Goal: Information Seeking & Learning: Learn about a topic

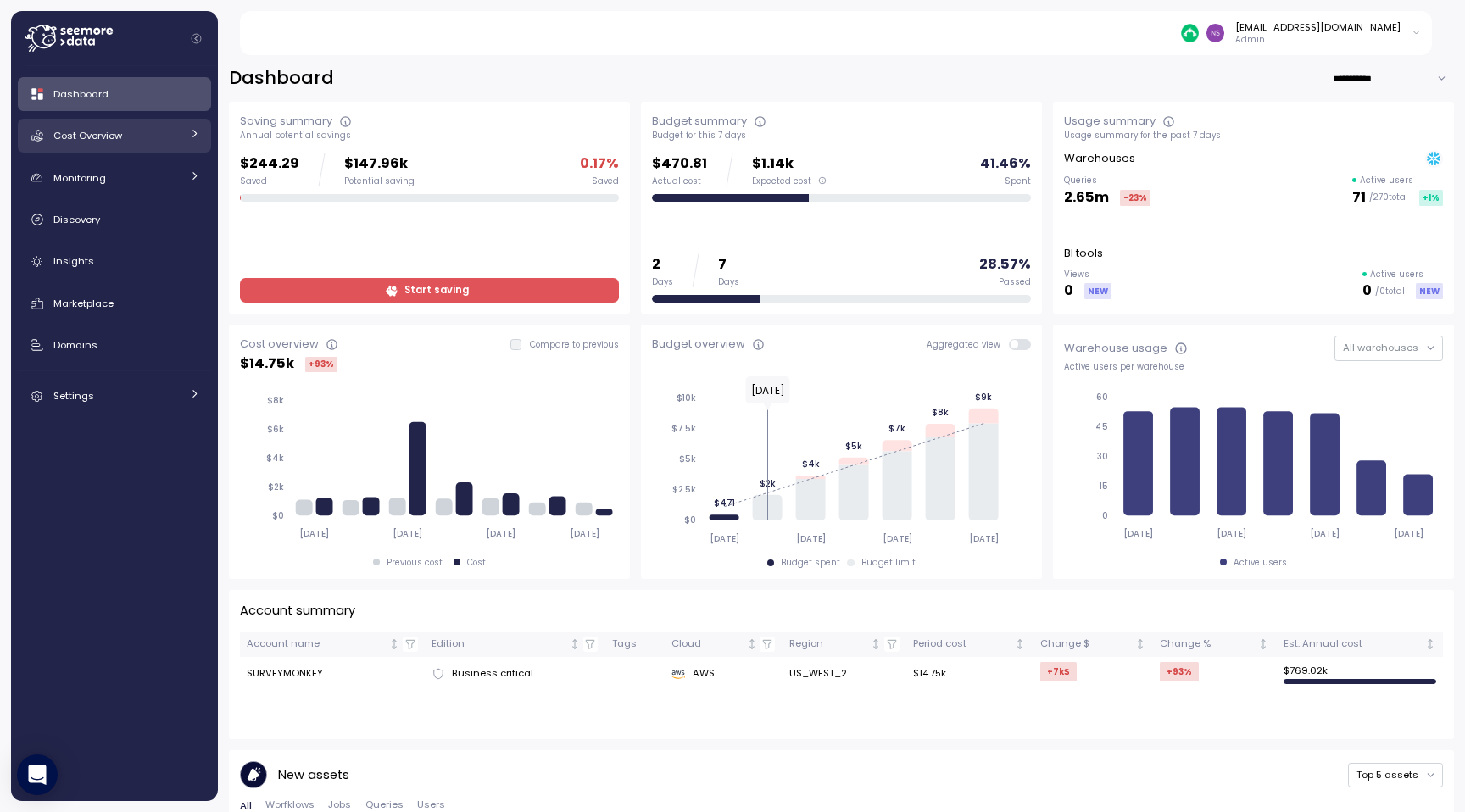
click at [138, 139] on div "Cost Overview" at bounding box center [117, 136] width 127 height 17
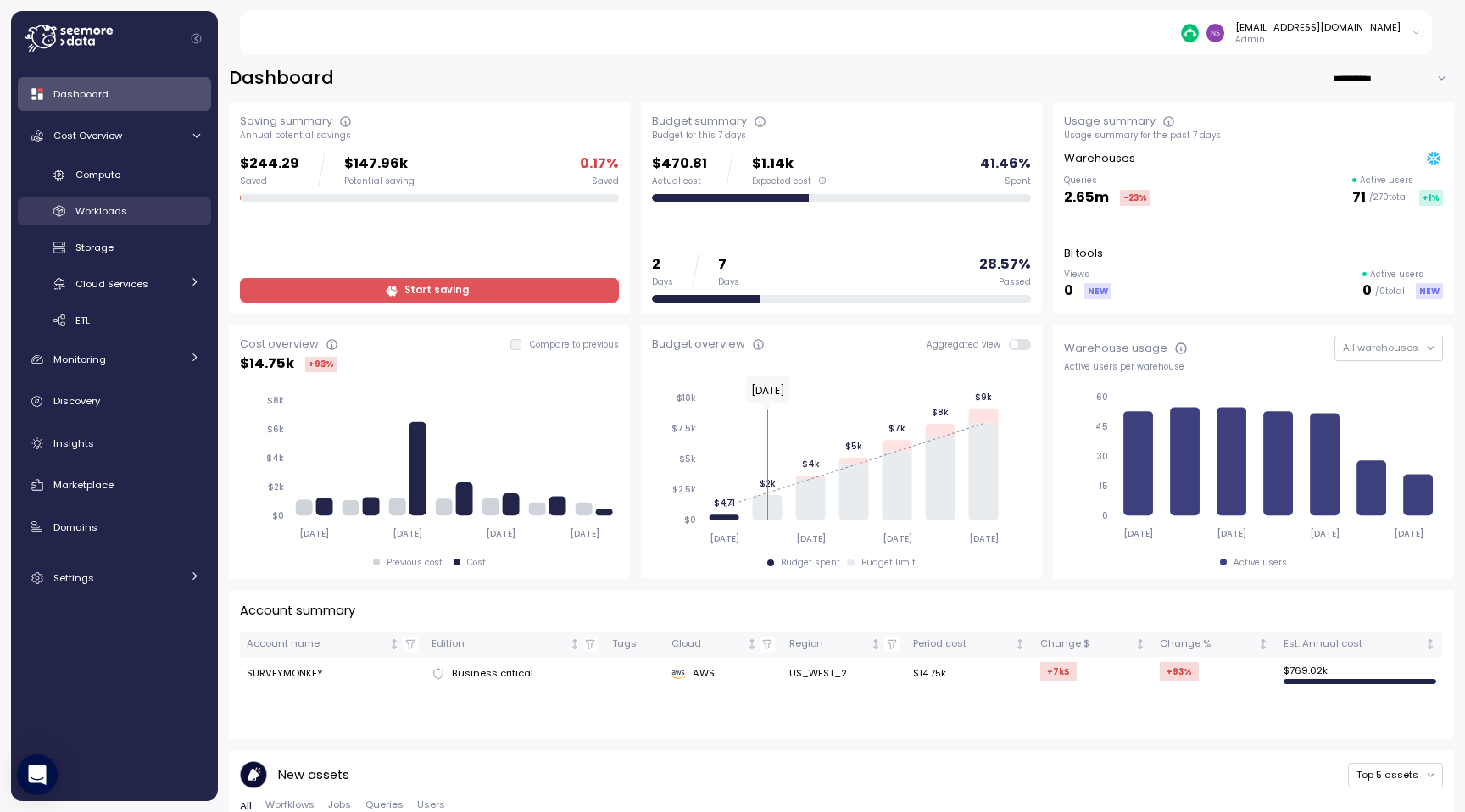
click at [138, 210] on div "Workloads" at bounding box center [137, 211] width 124 height 17
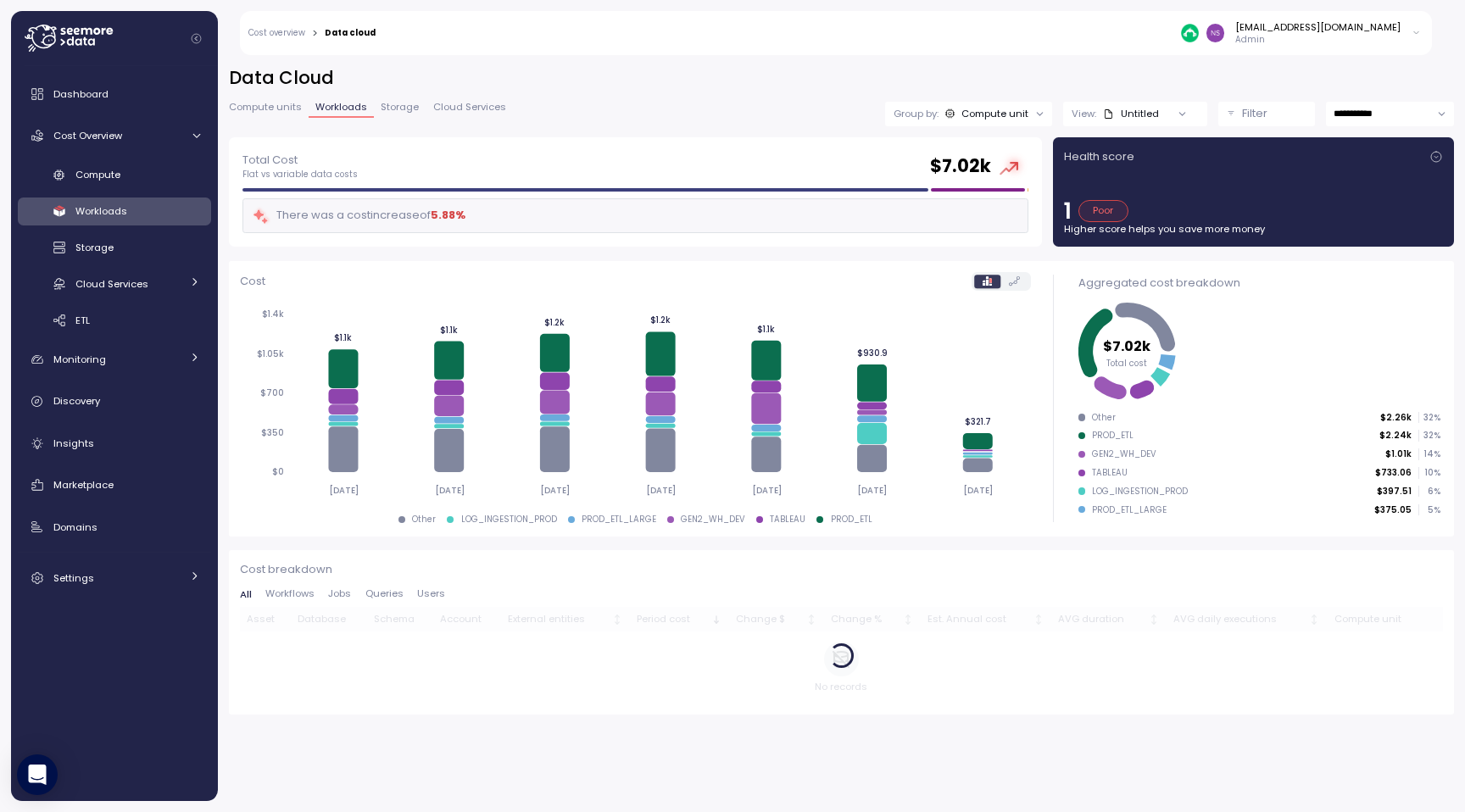
click at [1064, 212] on p "1" at bounding box center [1068, 210] width 8 height 22
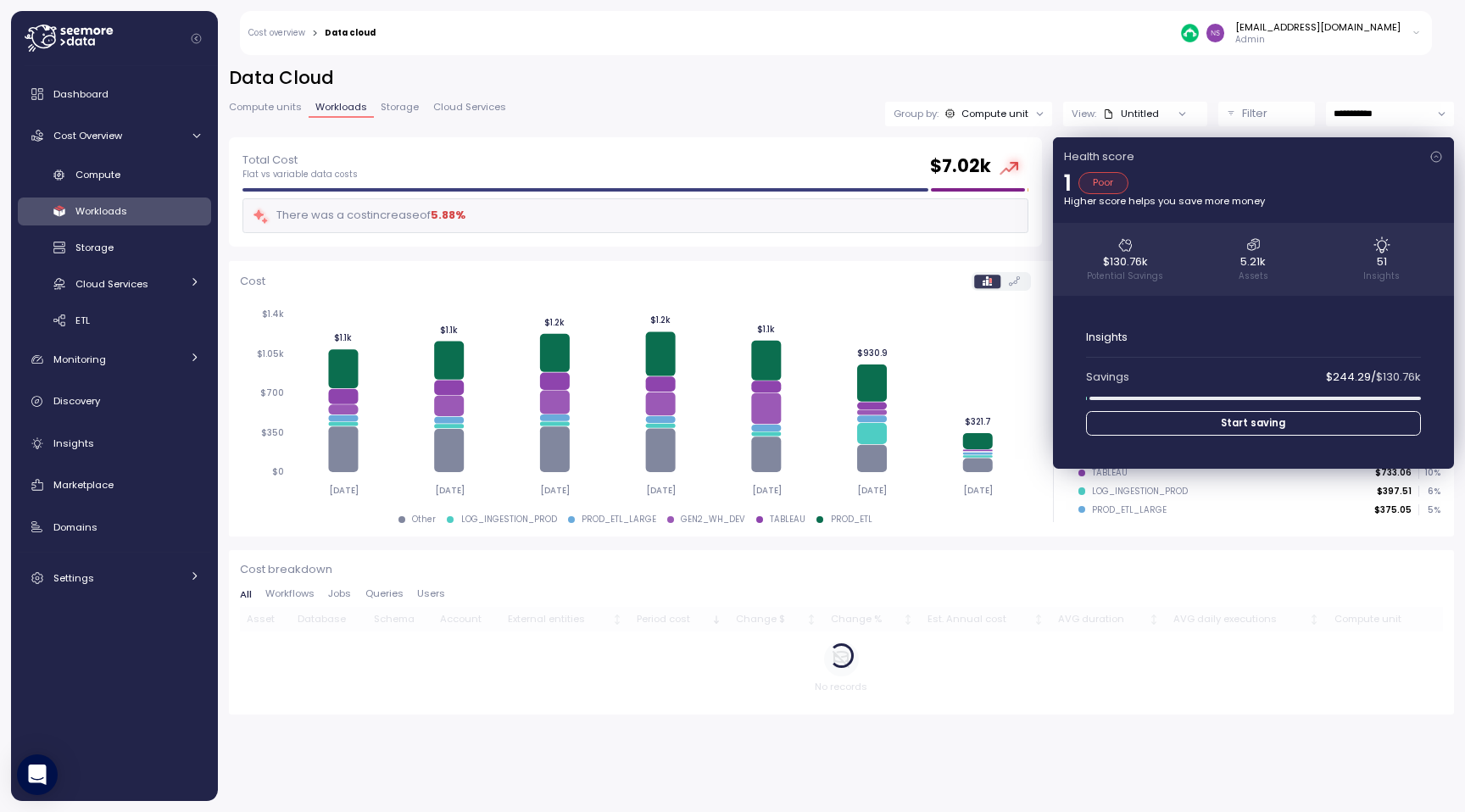
click at [1064, 212] on div "Health score 1 Poor Higher score helps you save more money $130.76k Potential S…" at bounding box center [1254, 303] width 401 height 332
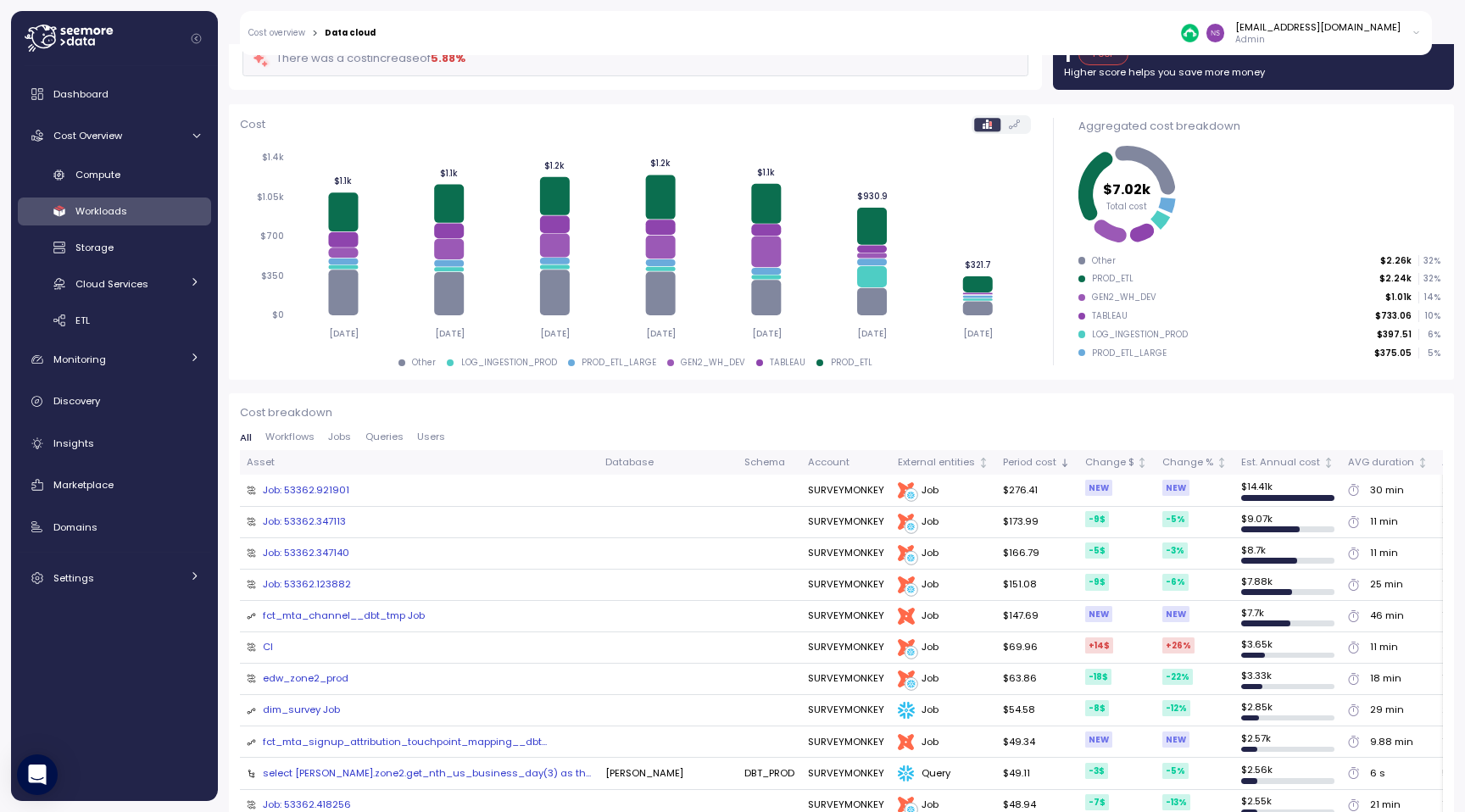
scroll to position [126, 0]
